Goal: Navigation & Orientation: Find specific page/section

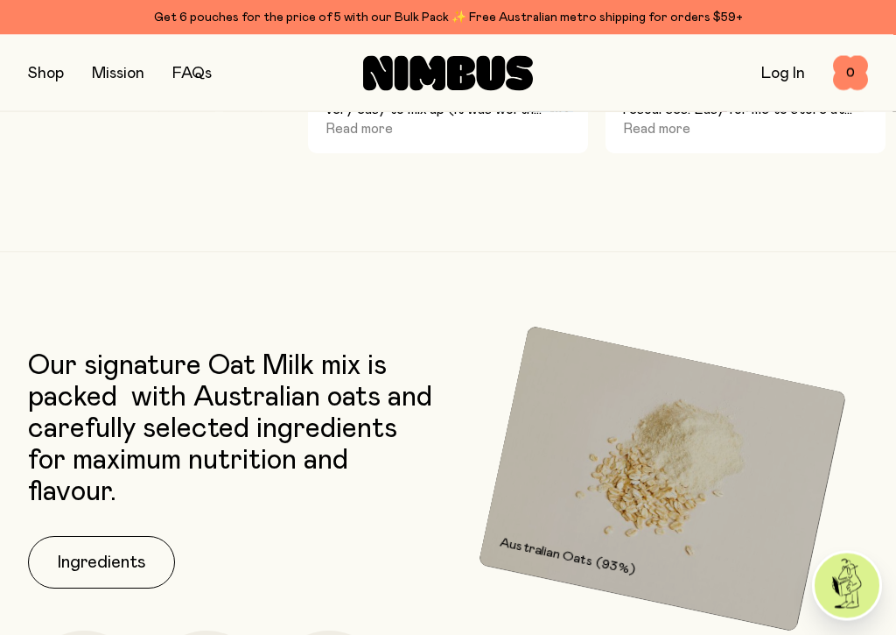
scroll to position [2193, 0]
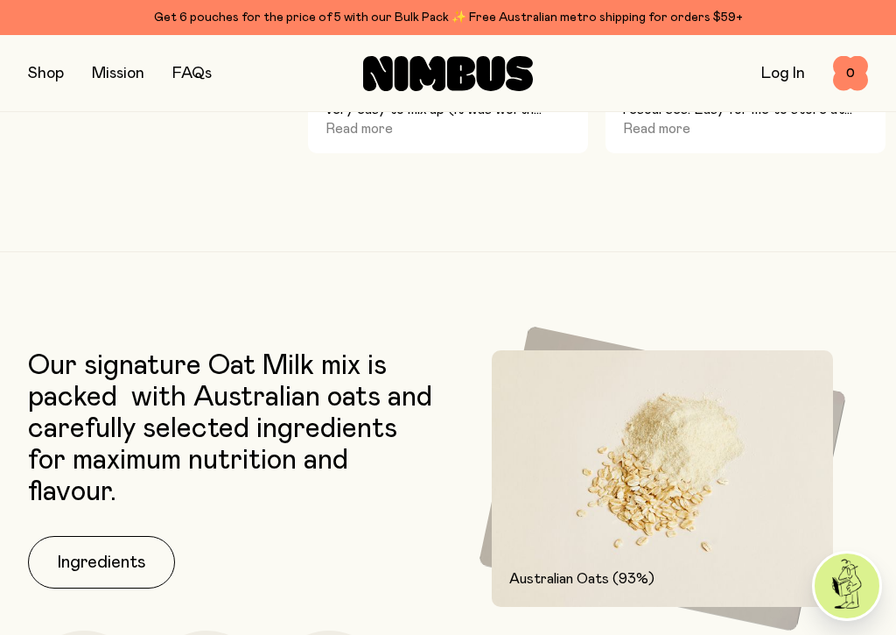
click at [97, 537] on button "Ingredients" at bounding box center [101, 562] width 147 height 53
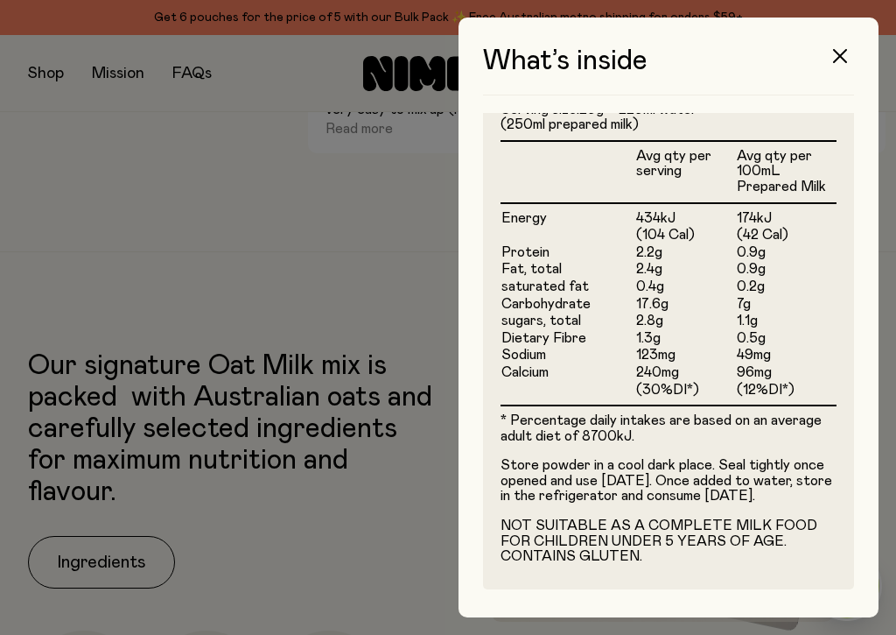
scroll to position [501, 0]
click at [830, 50] on button "button" at bounding box center [840, 56] width 42 height 42
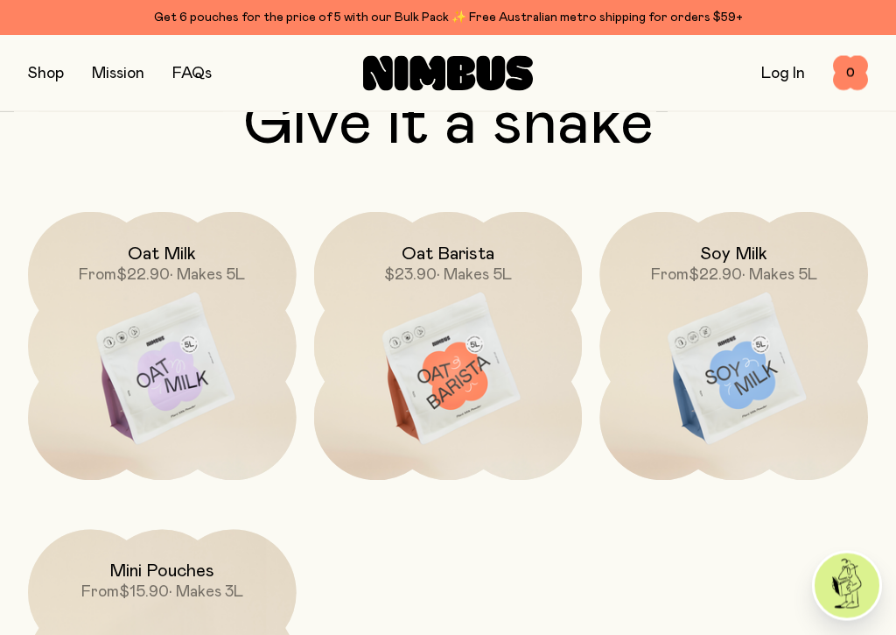
scroll to position [5035, 0]
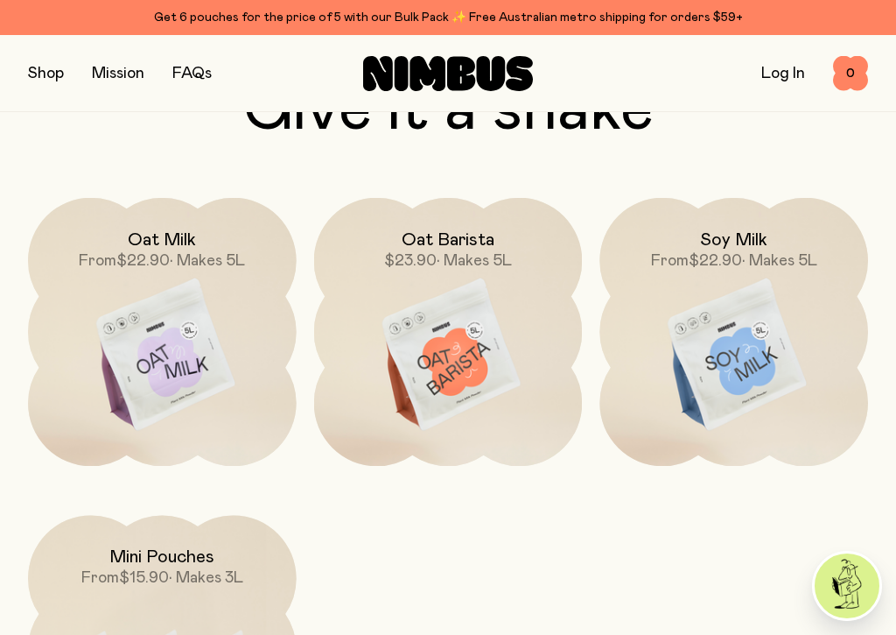
click at [727, 342] on img at bounding box center [734, 355] width 269 height 315
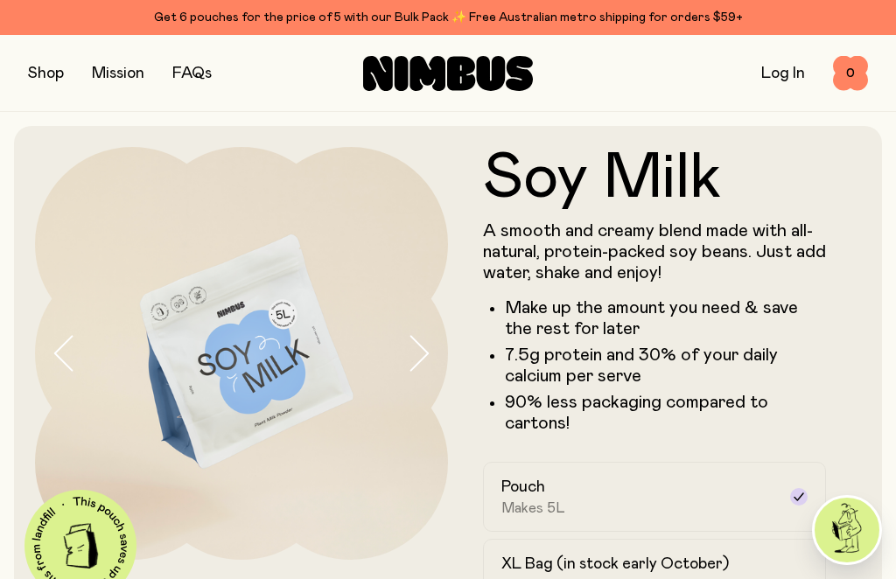
click at [45, 78] on button "button" at bounding box center [46, 73] width 36 height 25
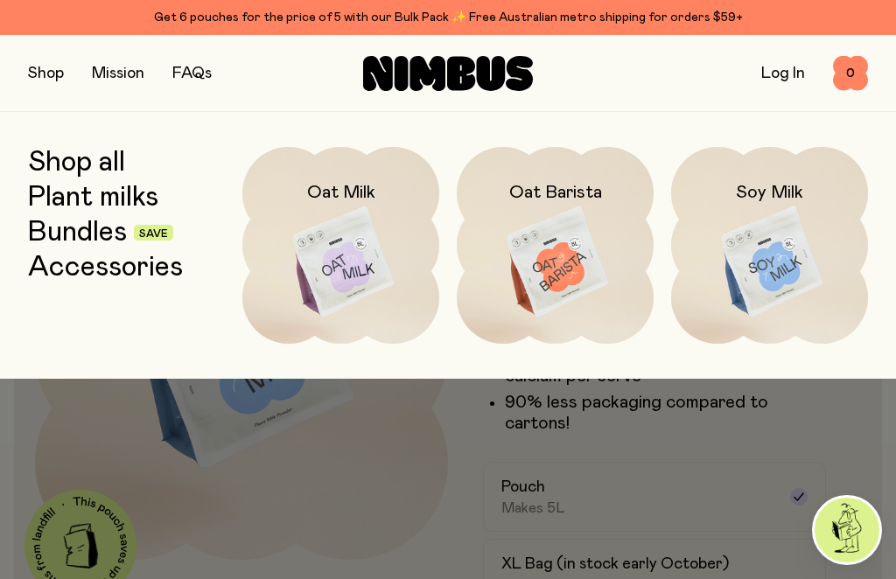
click at [771, 256] on img at bounding box center [769, 262] width 197 height 231
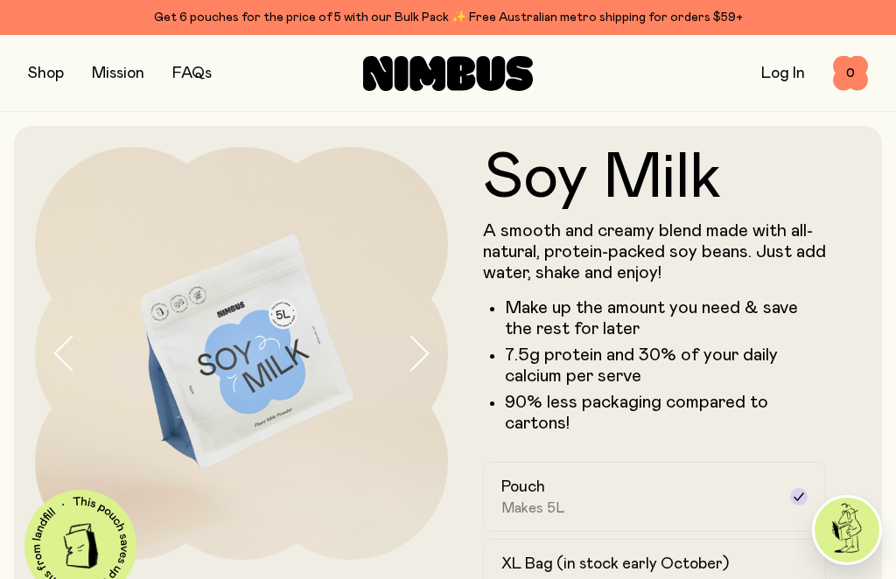
click at [52, 80] on button "button" at bounding box center [46, 73] width 36 height 25
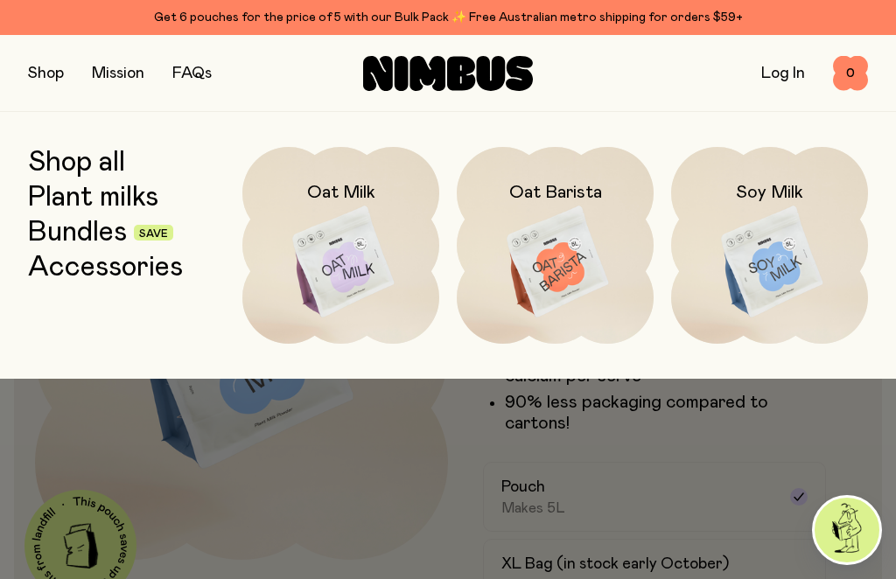
click at [73, 229] on link "Bundles" at bounding box center [77, 233] width 99 height 32
